Goal: Task Accomplishment & Management: Manage account settings

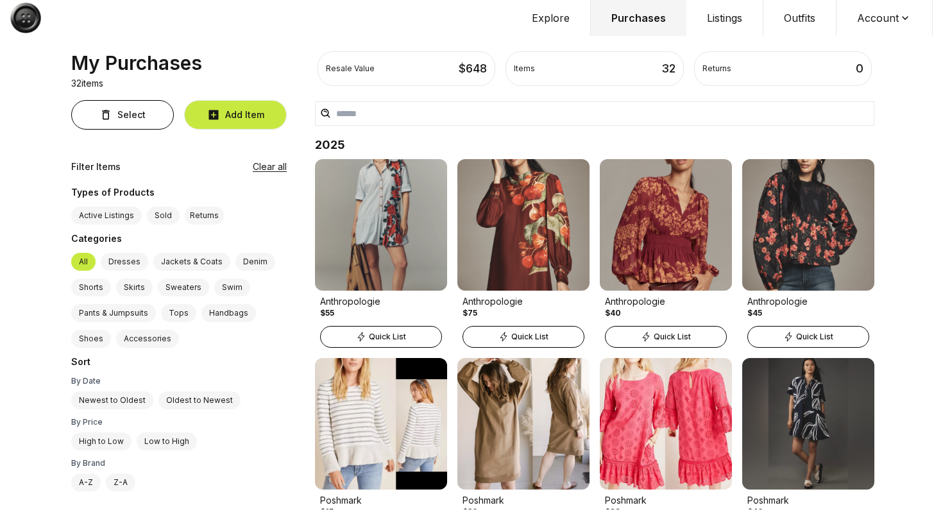
click at [887, 21] on button "Account" at bounding box center [885, 18] width 96 height 36
click at [53, 239] on div "Resale Value $ 648 Items 32 Returns 0 Your items My Purchases 32 items Select A…" at bounding box center [471, 256] width 943 height 512
click at [878, 12] on button "Account" at bounding box center [885, 18] width 96 height 36
click at [872, 16] on button "Account" at bounding box center [885, 18] width 96 height 36
click at [886, 23] on button "Account" at bounding box center [885, 18] width 96 height 36
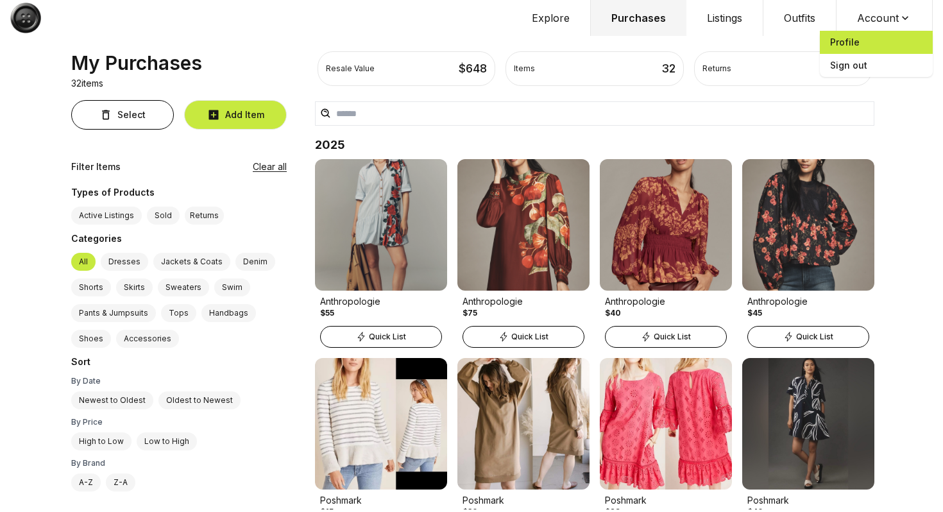
click at [868, 46] on span "Profile" at bounding box center [876, 42] width 113 height 23
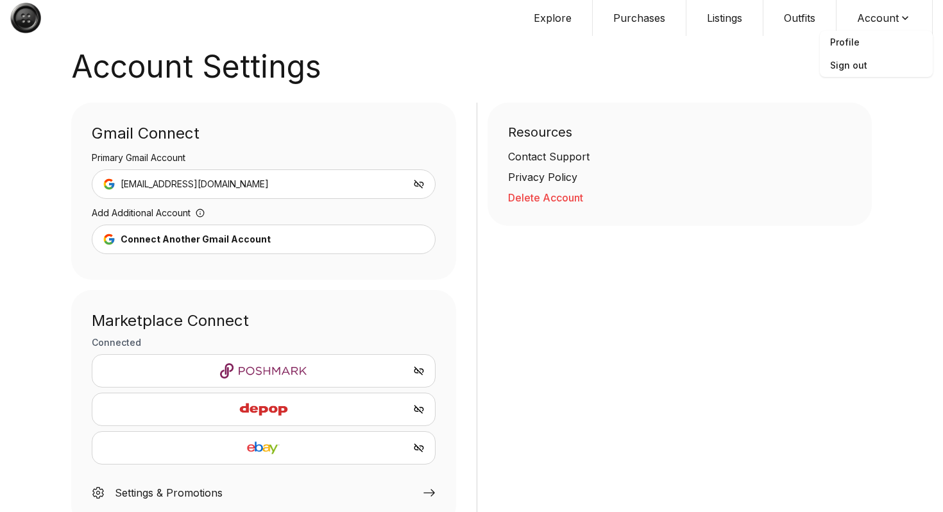
click at [563, 157] on div "Contact Support" at bounding box center [680, 156] width 344 height 15
